Goal: Entertainment & Leisure: Consume media (video, audio)

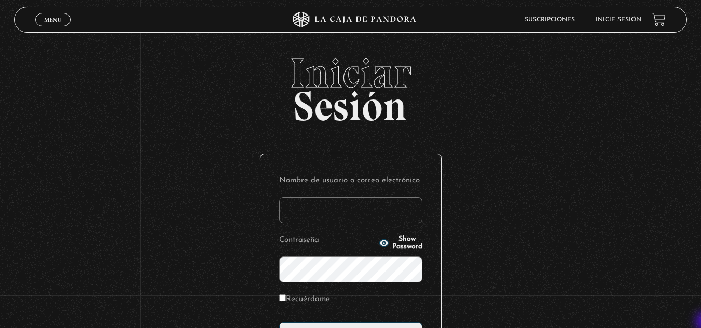
type input "vividan8108@gmail.com"
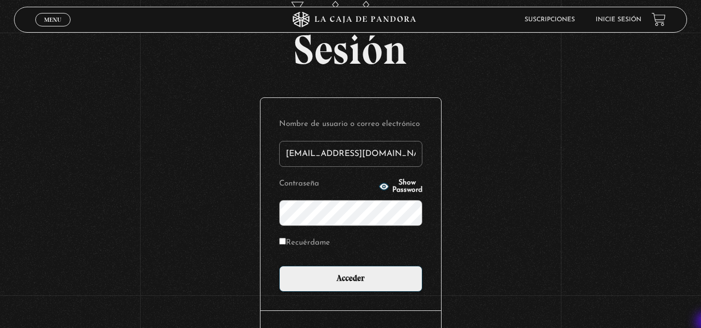
scroll to position [62, 0]
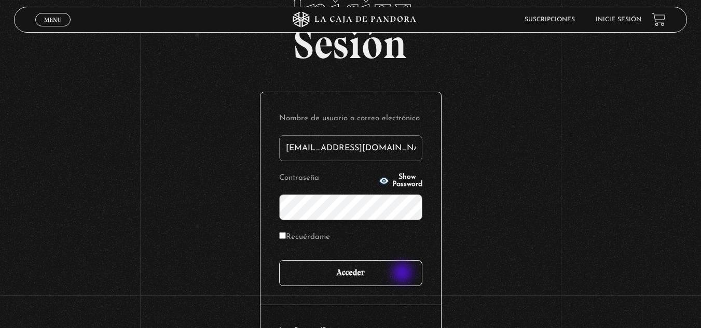
click at [403, 274] on input "Acceder" at bounding box center [350, 273] width 143 height 26
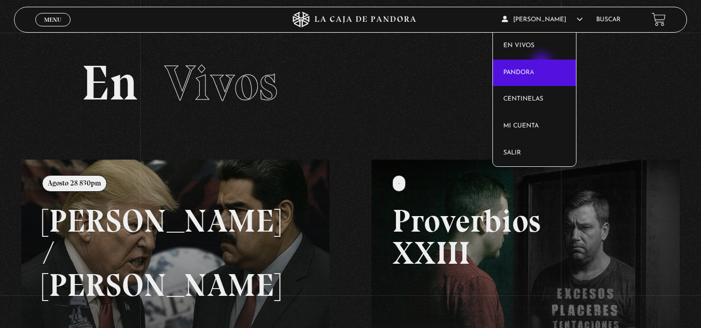
click at [543, 64] on link "Pandora" at bounding box center [534, 73] width 83 height 27
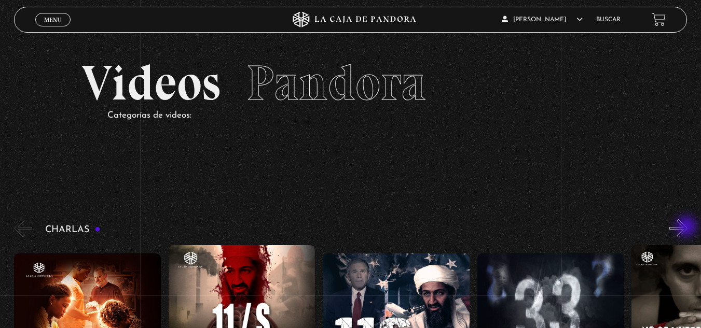
click at [687, 228] on button "»" at bounding box center [678, 228] width 18 height 18
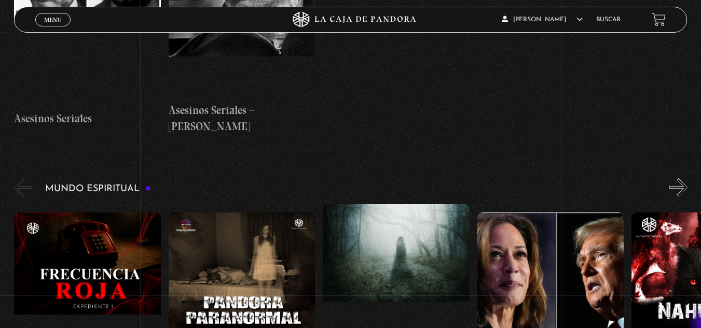
scroll to position [3624, 0]
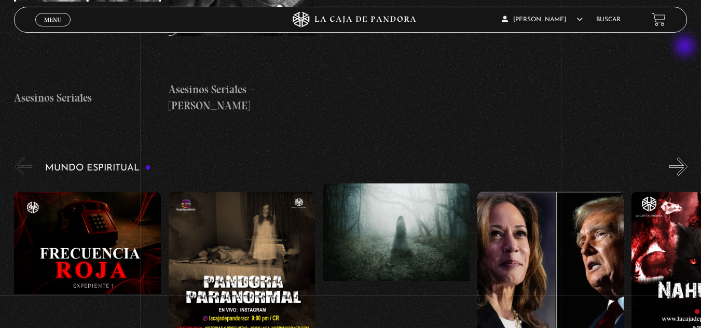
click at [686, 158] on button "»" at bounding box center [678, 167] width 18 height 18
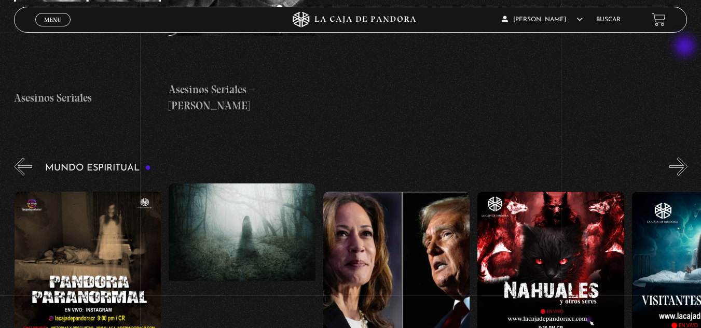
click at [686, 158] on button "»" at bounding box center [678, 167] width 18 height 18
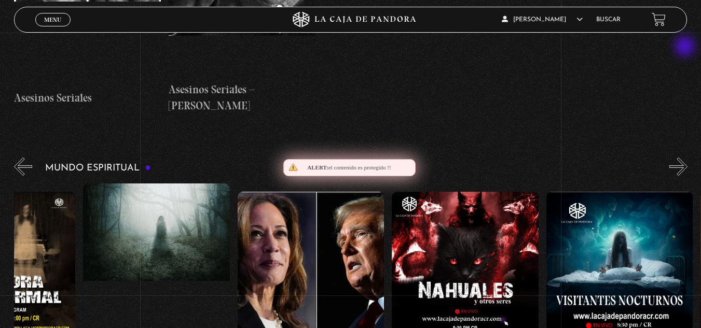
click at [686, 158] on button "»" at bounding box center [678, 167] width 18 height 18
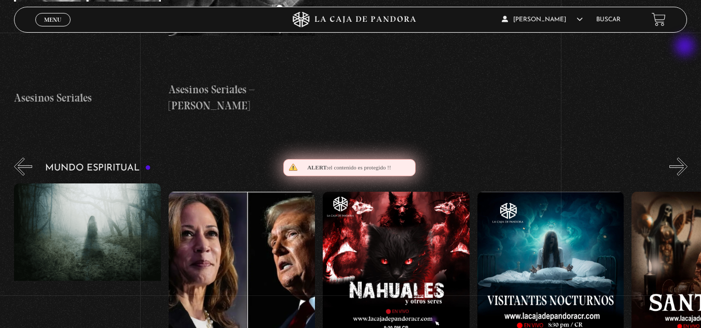
click at [686, 158] on button "»" at bounding box center [678, 167] width 18 height 18
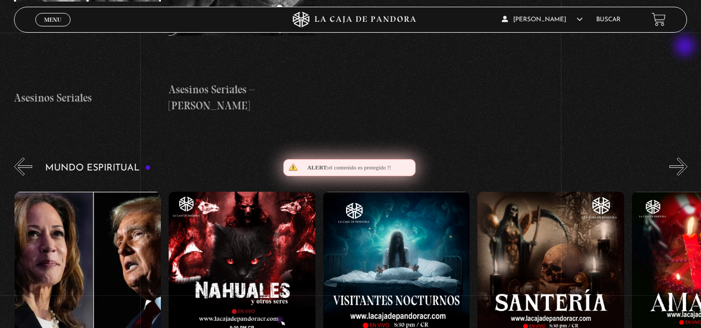
scroll to position [0, 463]
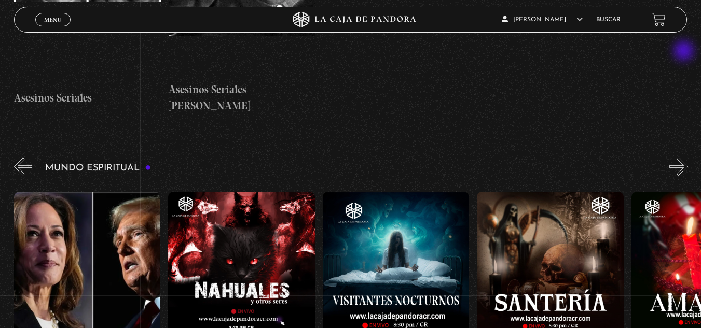
click at [685, 158] on button "»" at bounding box center [678, 167] width 18 height 18
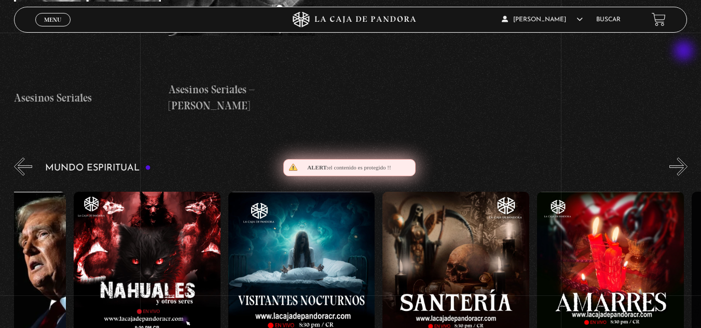
click at [685, 158] on button "»" at bounding box center [678, 167] width 18 height 18
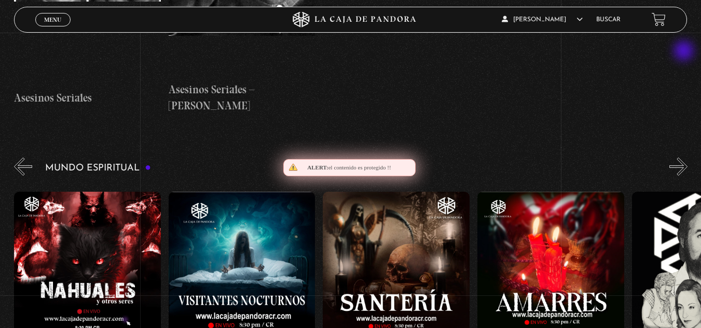
click at [685, 158] on button "»" at bounding box center [678, 167] width 18 height 18
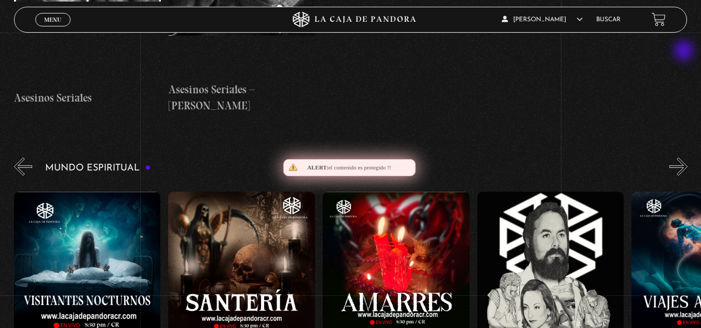
click at [685, 158] on button "»" at bounding box center [678, 167] width 18 height 18
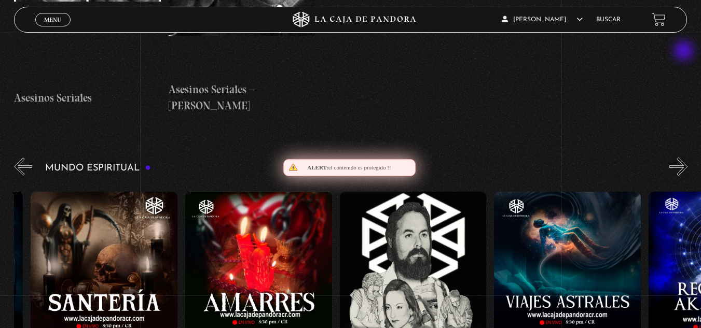
scroll to position [0, 926]
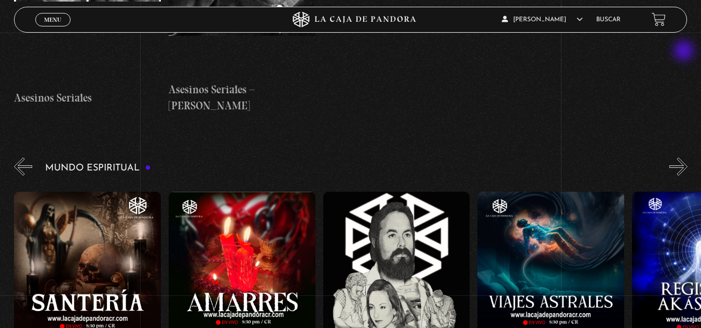
click at [685, 158] on button "»" at bounding box center [678, 167] width 18 height 18
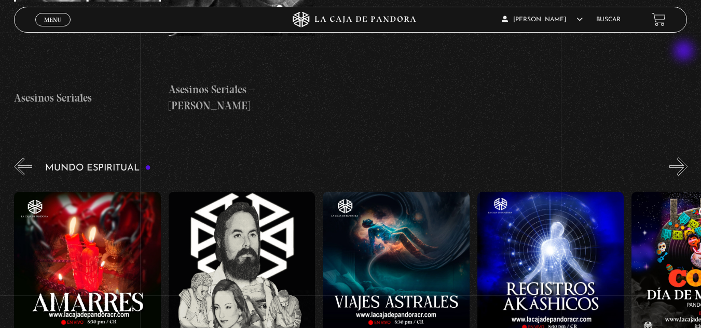
click at [685, 158] on button "»" at bounding box center [678, 167] width 18 height 18
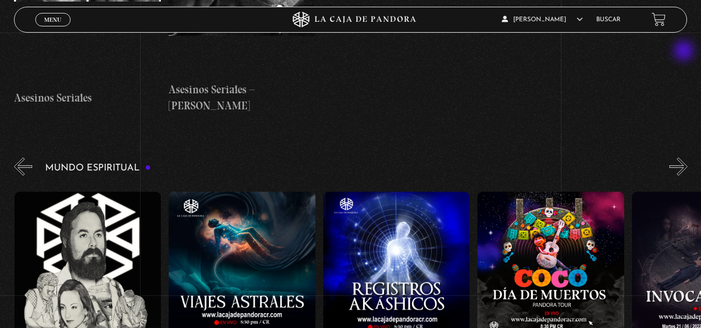
click at [685, 158] on button "»" at bounding box center [678, 167] width 18 height 18
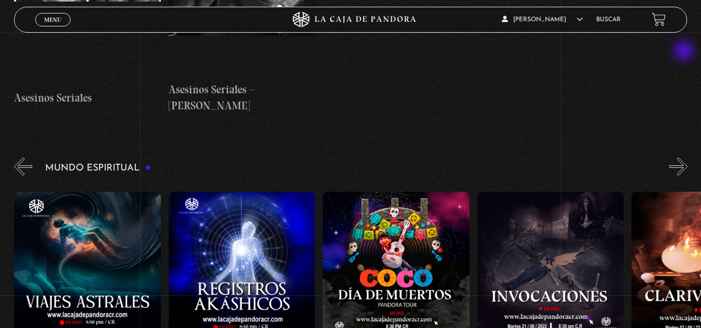
click at [685, 158] on button "»" at bounding box center [678, 167] width 18 height 18
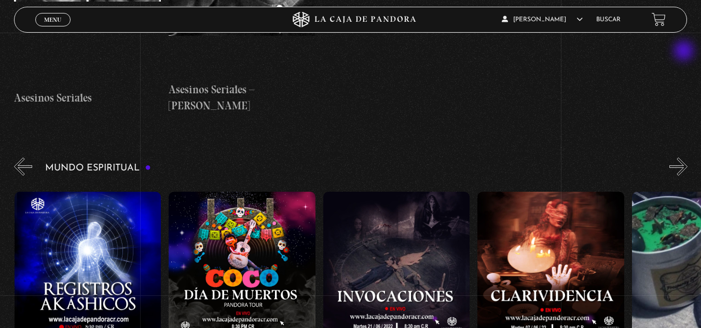
click at [685, 158] on button "»" at bounding box center [678, 167] width 18 height 18
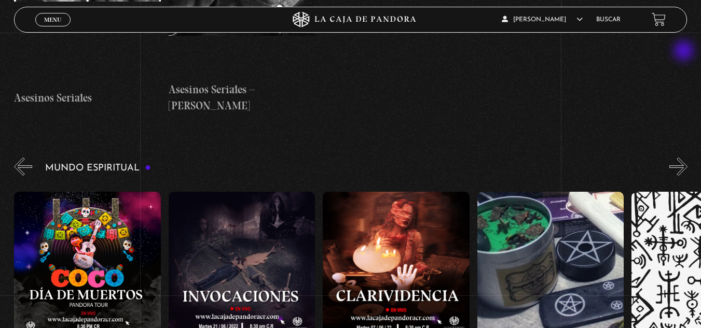
click at [685, 158] on button "»" at bounding box center [678, 167] width 18 height 18
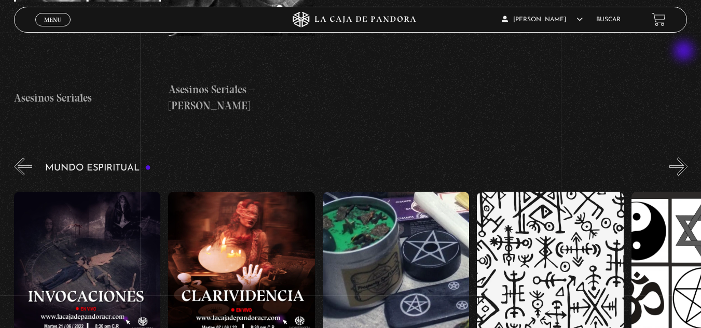
click at [685, 158] on button "»" at bounding box center [678, 167] width 18 height 18
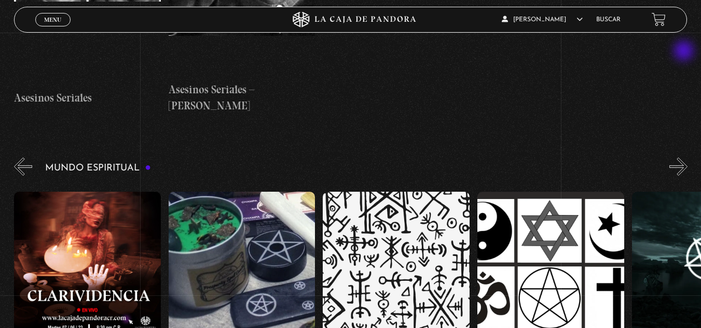
click at [685, 158] on button "»" at bounding box center [678, 167] width 18 height 18
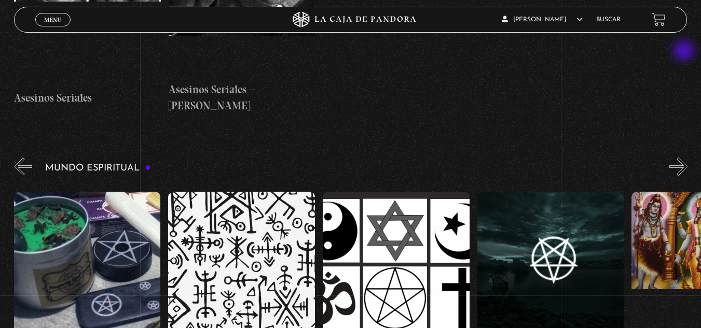
click at [685, 158] on button "»" at bounding box center [678, 167] width 18 height 18
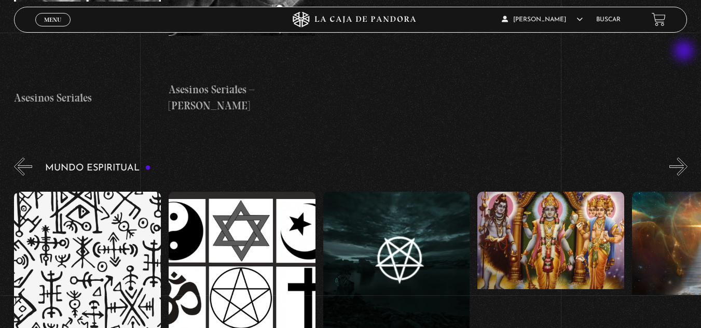
click at [685, 158] on button "»" at bounding box center [678, 167] width 18 height 18
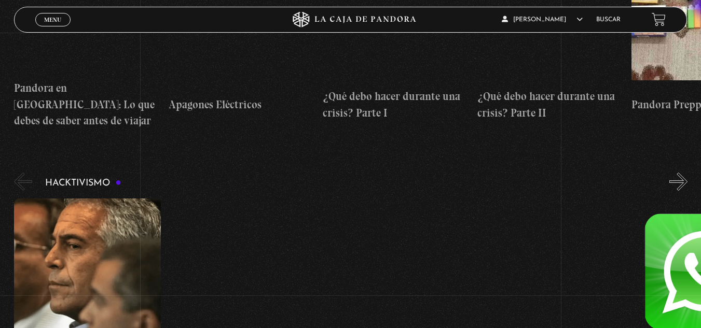
scroll to position [2995, 0]
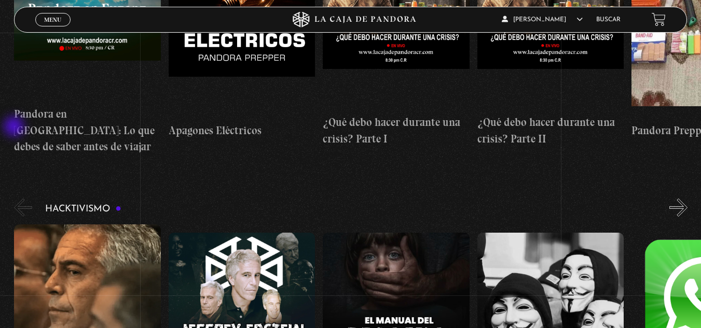
click at [15, 199] on button "«" at bounding box center [23, 208] width 18 height 18
click at [19, 199] on button "«" at bounding box center [23, 208] width 18 height 18
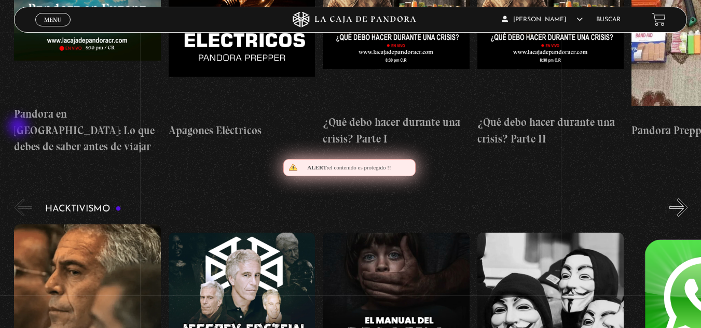
click at [19, 199] on button "«" at bounding box center [23, 208] width 18 height 18
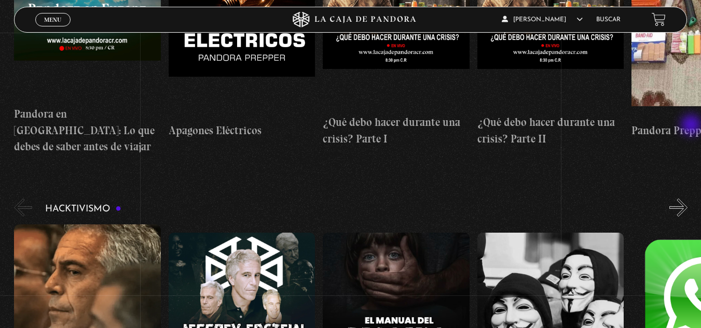
click at [687, 199] on button "»" at bounding box center [678, 208] width 18 height 18
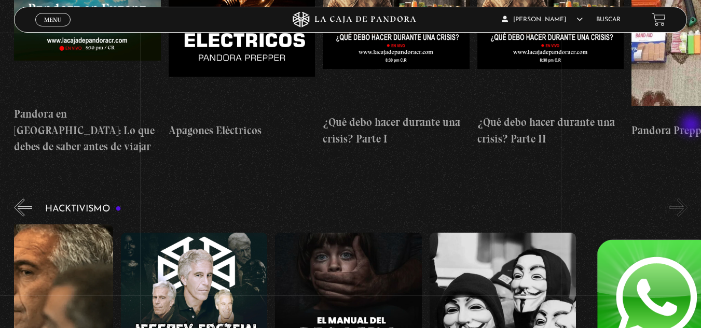
scroll to position [0, 77]
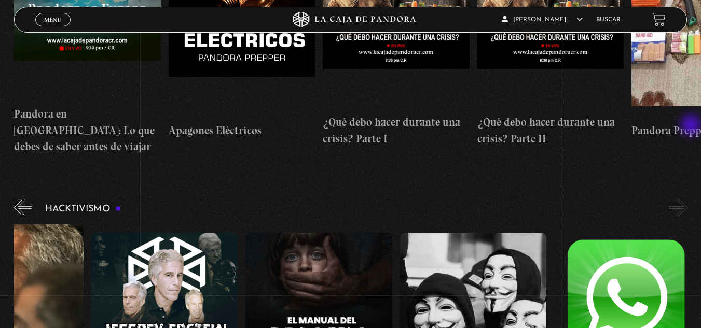
click at [687, 199] on button "»" at bounding box center [678, 208] width 18 height 18
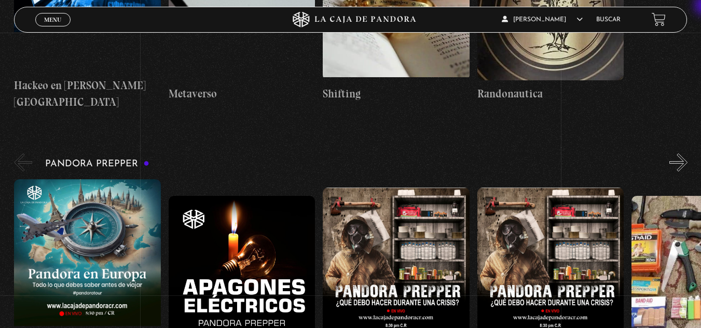
scroll to position [2725, 0]
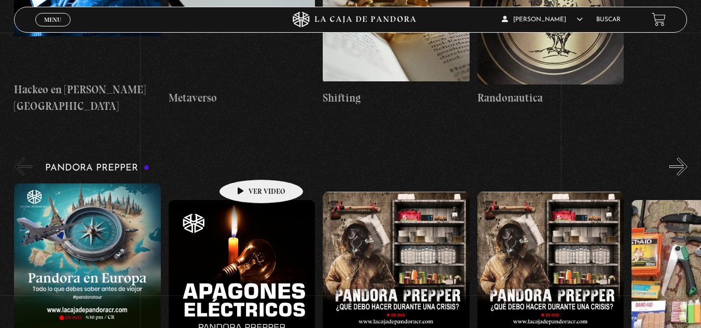
click at [245, 200] on figure at bounding box center [242, 293] width 147 height 187
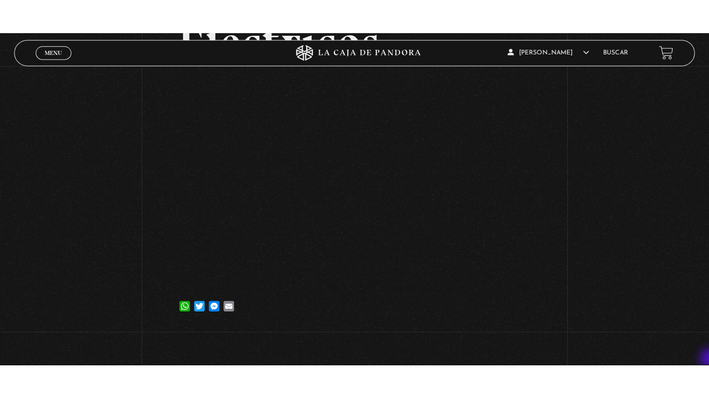
scroll to position [152, 0]
